Goal: Check status: Check status

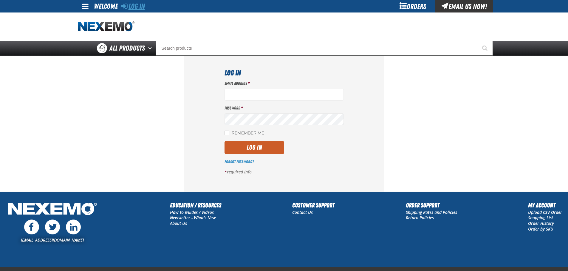
type input "[EMAIL_ADDRESS][DOMAIN_NAME]"
click at [134, 6] on link "Log In" at bounding box center [133, 6] width 24 height 8
type input "[EMAIL_ADDRESS][DOMAIN_NAME]"
click at [260, 143] on button "Log In" at bounding box center [254, 147] width 60 height 13
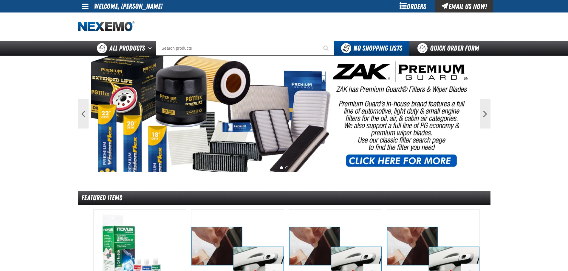
click at [415, 7] on div "Orders" at bounding box center [412, 6] width 45 height 13
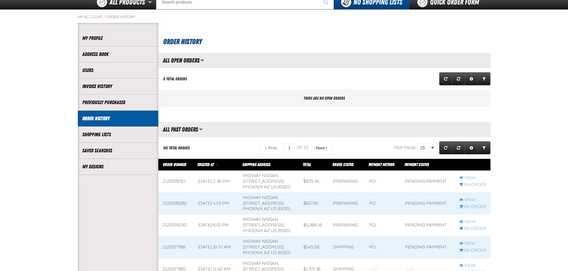
scroll to position [60, 0]
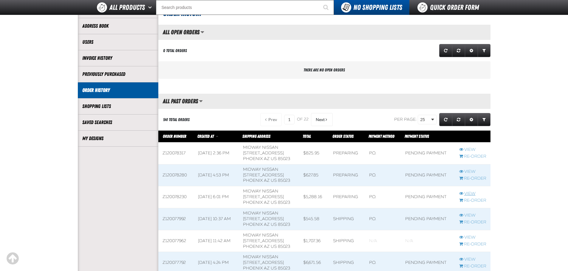
click at [470, 194] on link "View" at bounding box center [472, 194] width 27 height 6
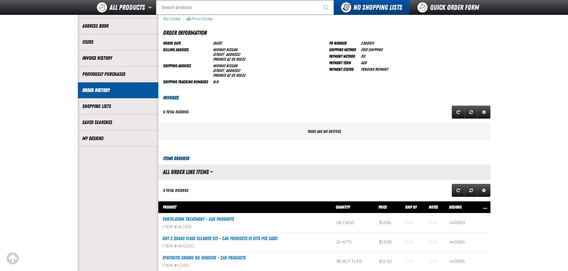
scroll to position [119, 0]
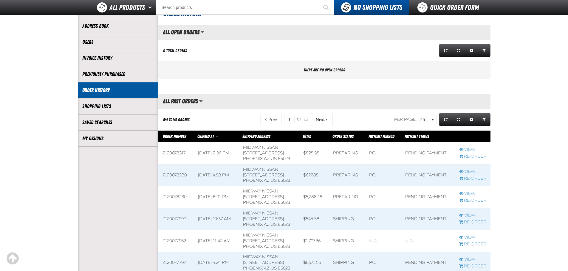
scroll to position [0, 0]
click at [471, 170] on link "View" at bounding box center [472, 172] width 27 height 6
click at [471, 150] on link "View" at bounding box center [472, 150] width 27 height 6
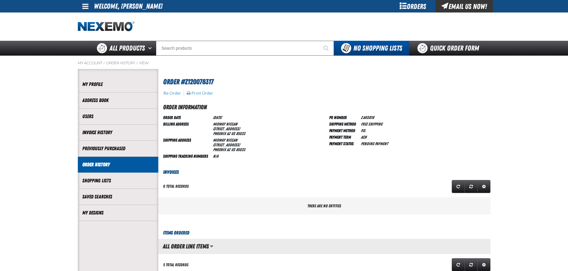
scroll to position [0, 0]
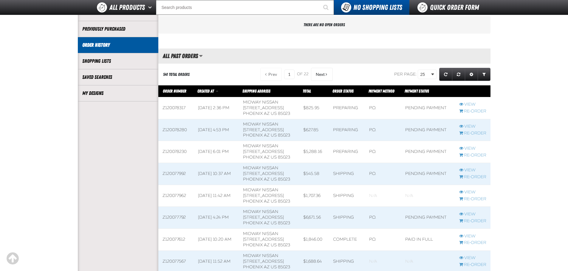
scroll to position [119, 0]
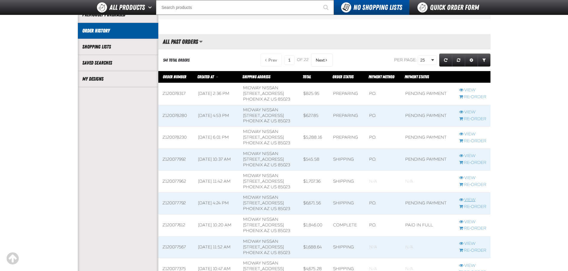
click at [472, 199] on link "View" at bounding box center [472, 201] width 27 height 6
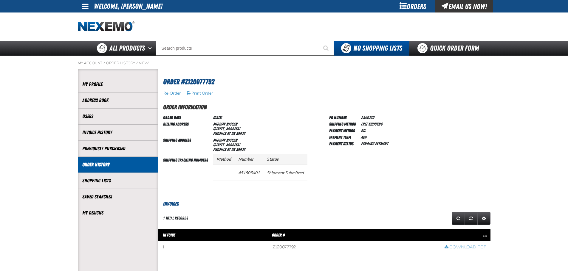
scroll to position [0, 0]
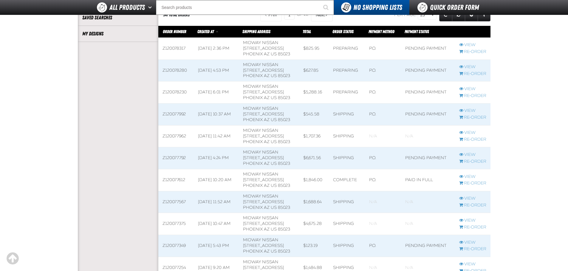
scroll to position [179, 0]
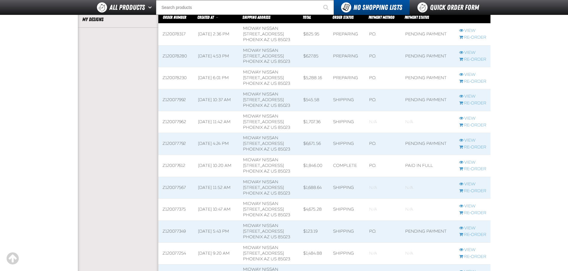
click at [33, 143] on main "My Account / Order History Account My Profile Address Book" at bounding box center [284, 236] width 568 height 748
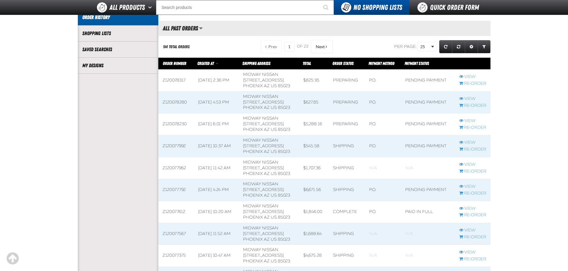
scroll to position [60, 0]
